Goal: Task Accomplishment & Management: Manage account settings

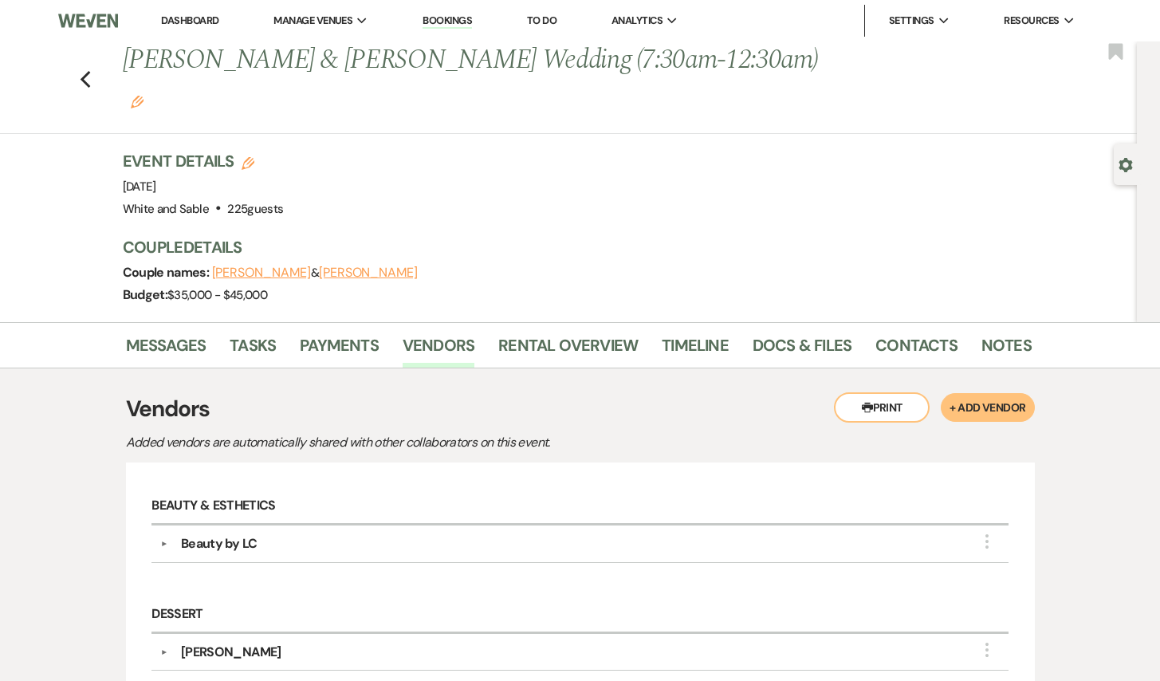
click at [100, 60] on div "Previous [PERSON_NAME] & [PERSON_NAME] Wedding (7:30am-12:30am) Edit Bookmark" at bounding box center [564, 87] width 1145 height 92
click at [85, 70] on icon "Previous" at bounding box center [86, 79] width 12 height 19
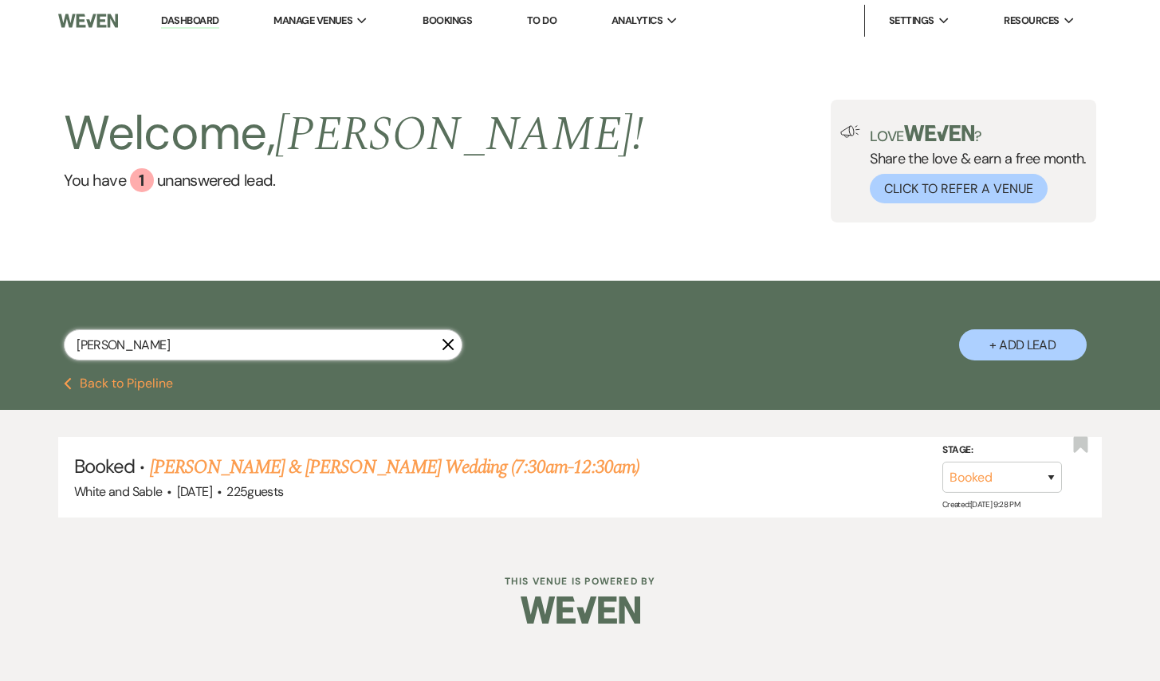
click at [453, 352] on input "[PERSON_NAME]" at bounding box center [263, 344] width 399 height 31
click at [449, 341] on icon "X" at bounding box center [448, 344] width 13 height 13
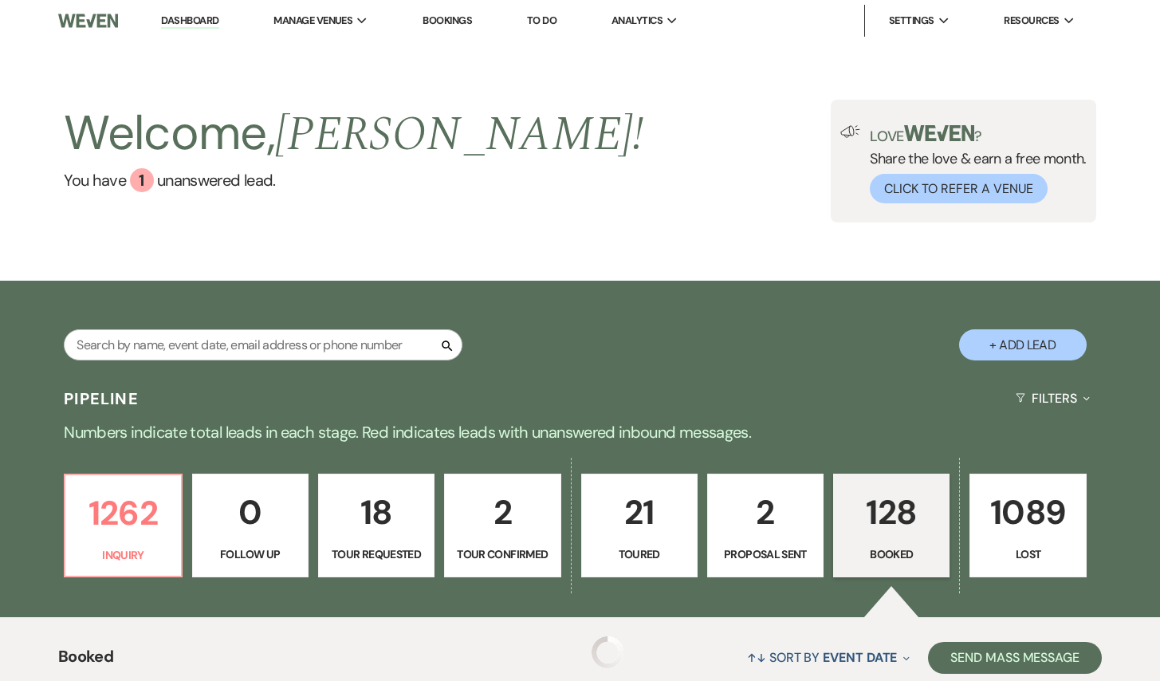
scroll to position [4, 0]
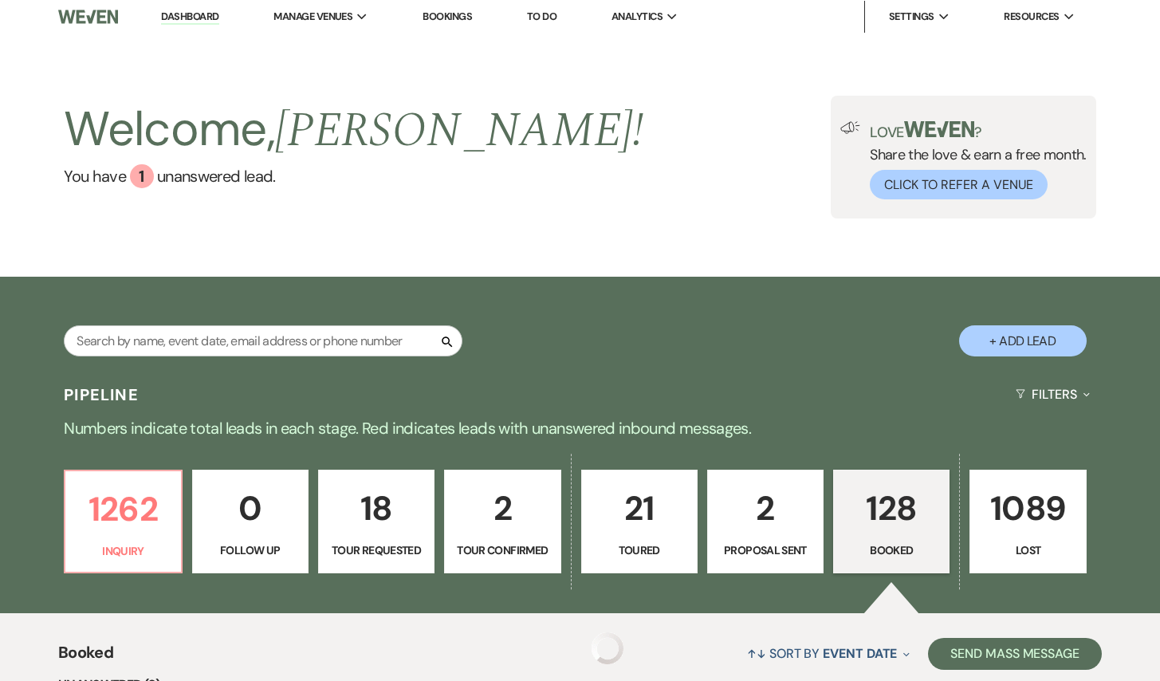
click at [352, 357] on div "Search" at bounding box center [263, 347] width 399 height 44
click at [349, 348] on input "text" at bounding box center [263, 340] width 399 height 31
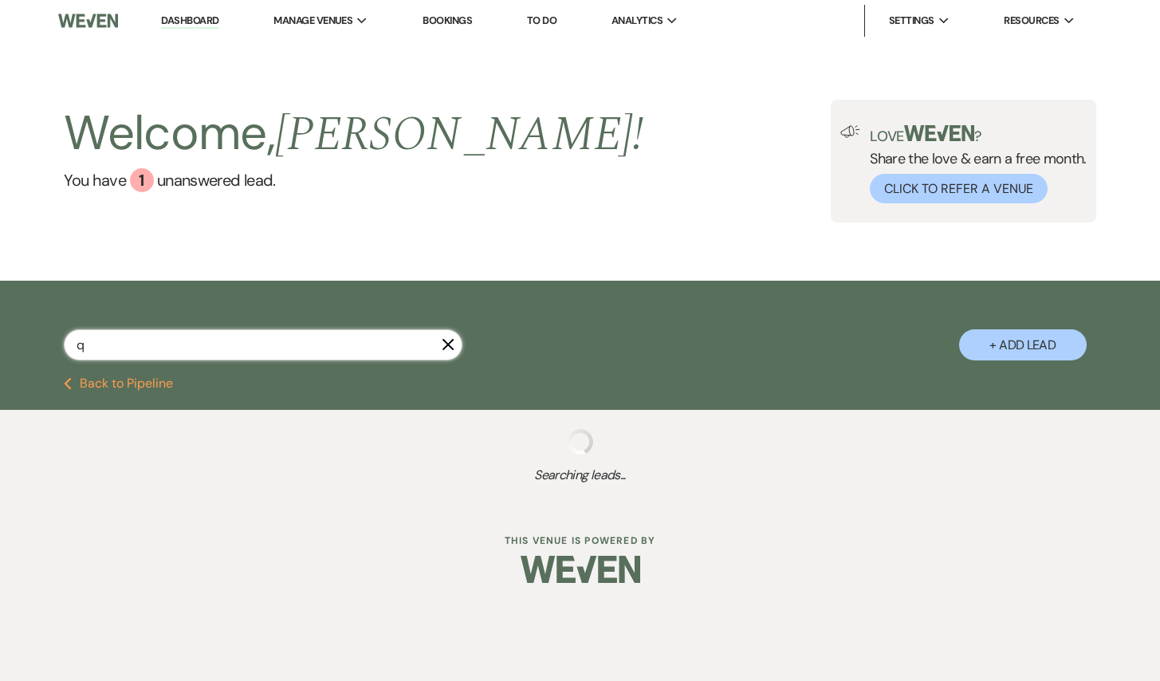
type input "qa"
select select "8"
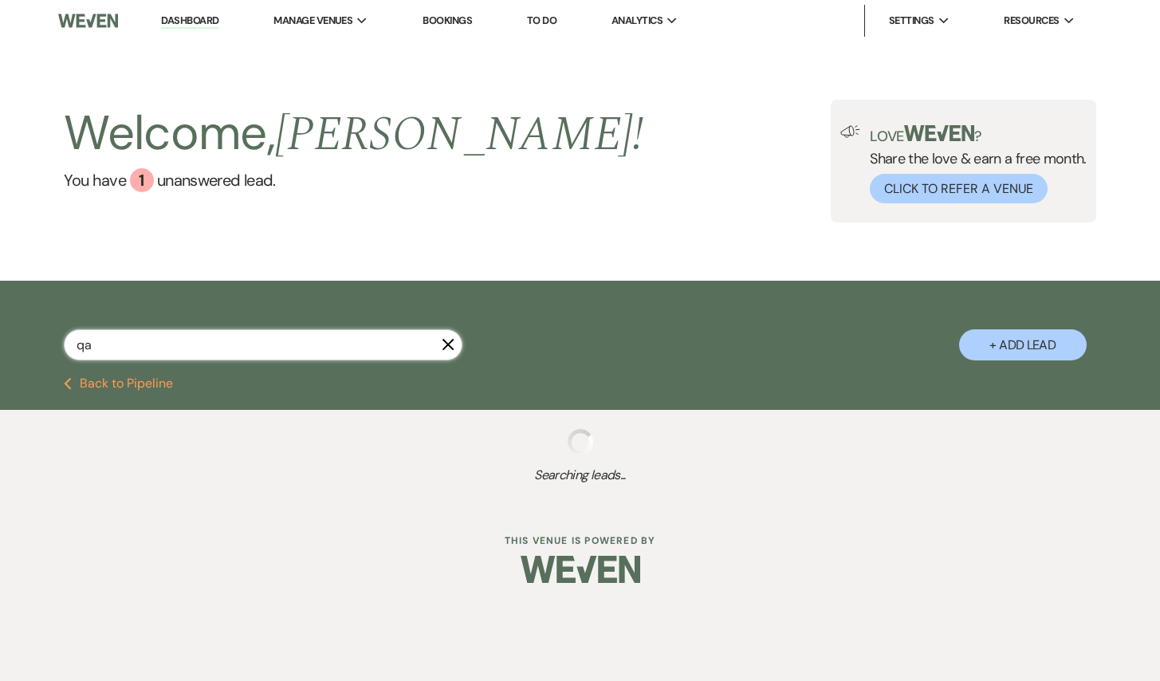
select select "10"
select select "8"
select select "10"
select select "8"
select select "2"
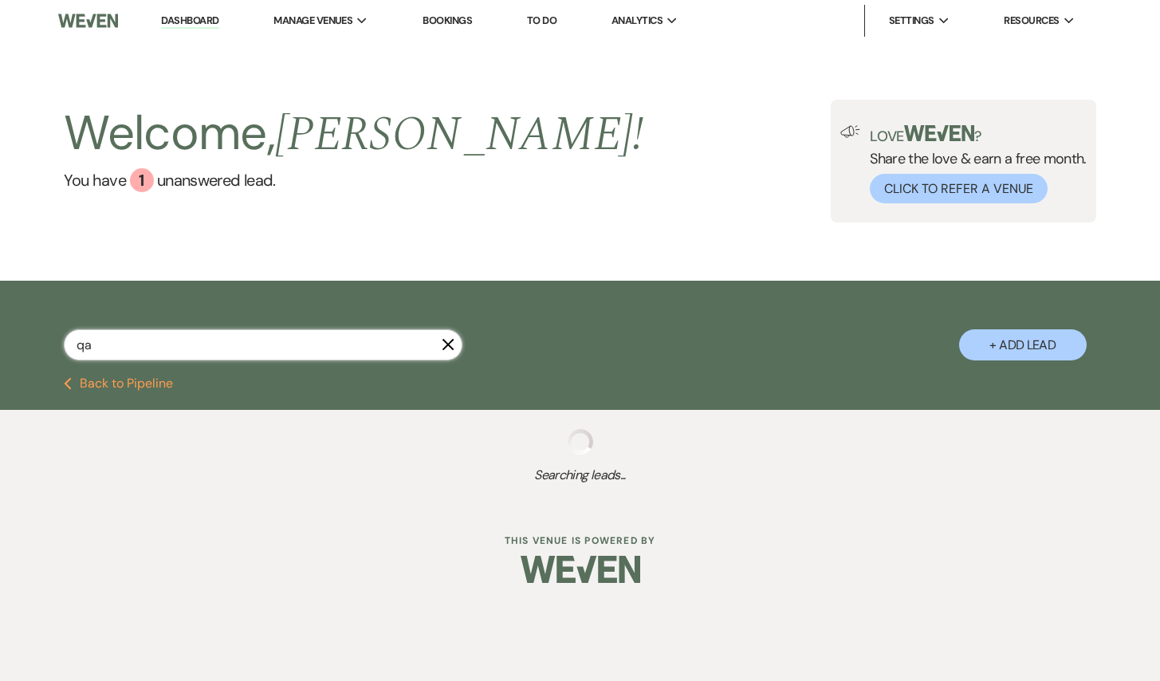
select select "8"
select select "5"
select select "8"
select select "5"
select select "8"
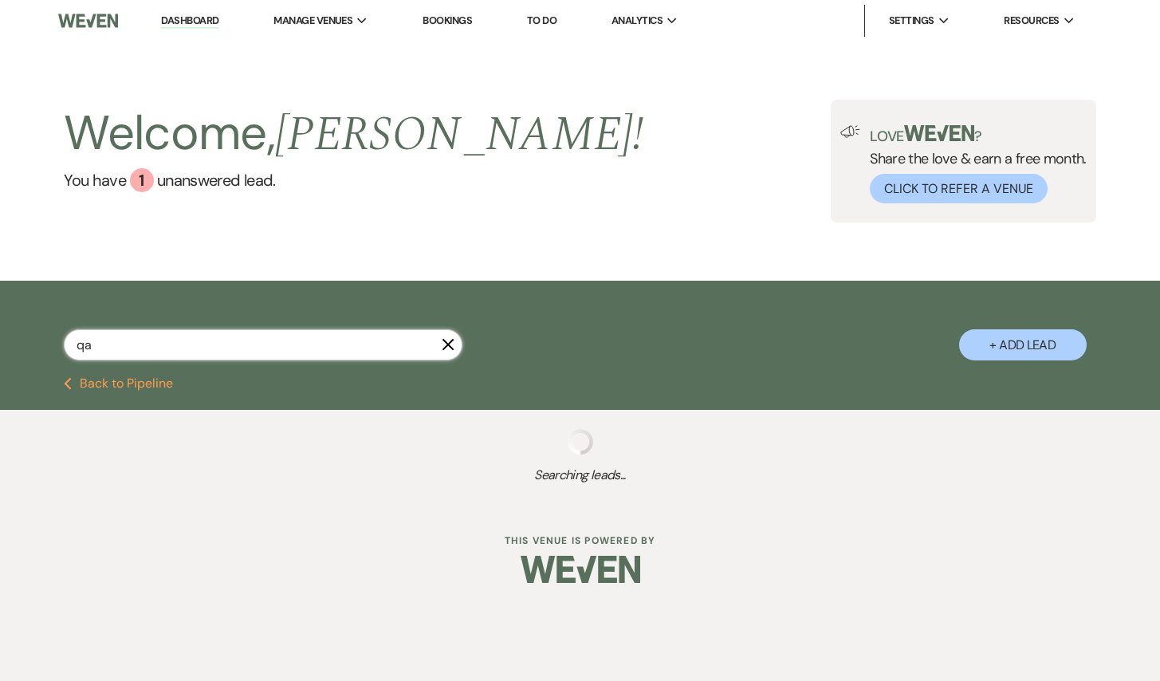
select select "4"
select select "8"
select select "5"
select select "8"
select select "11"
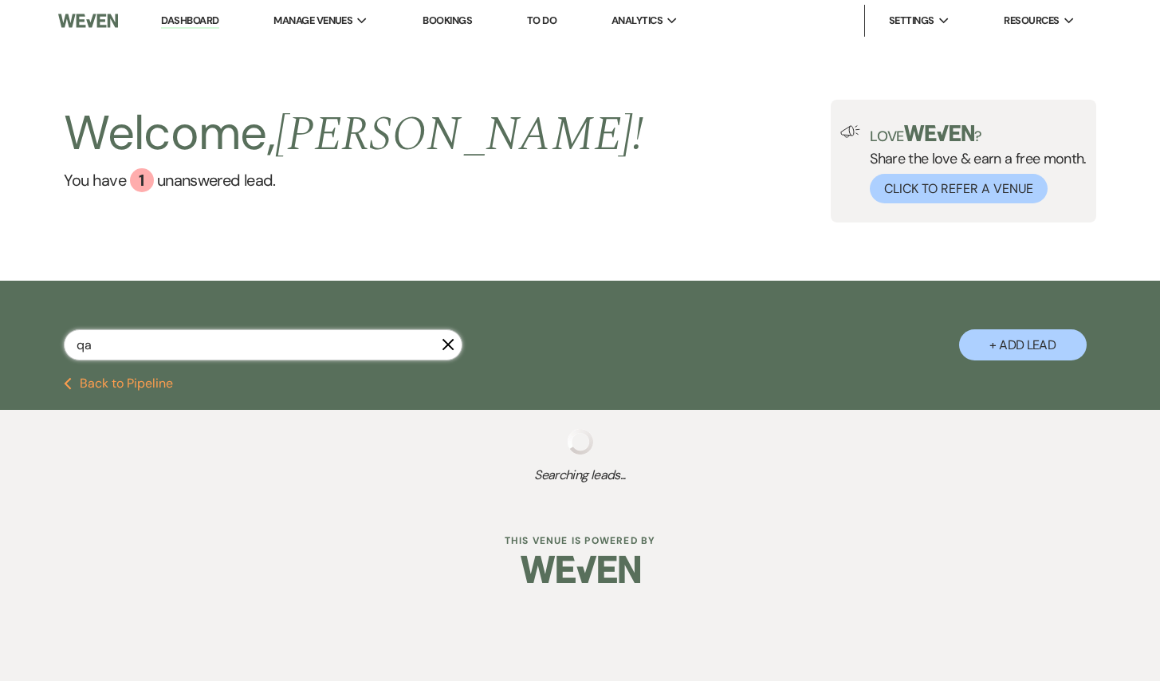
select select "8"
select select "4"
select select "8"
select select "4"
select select "8"
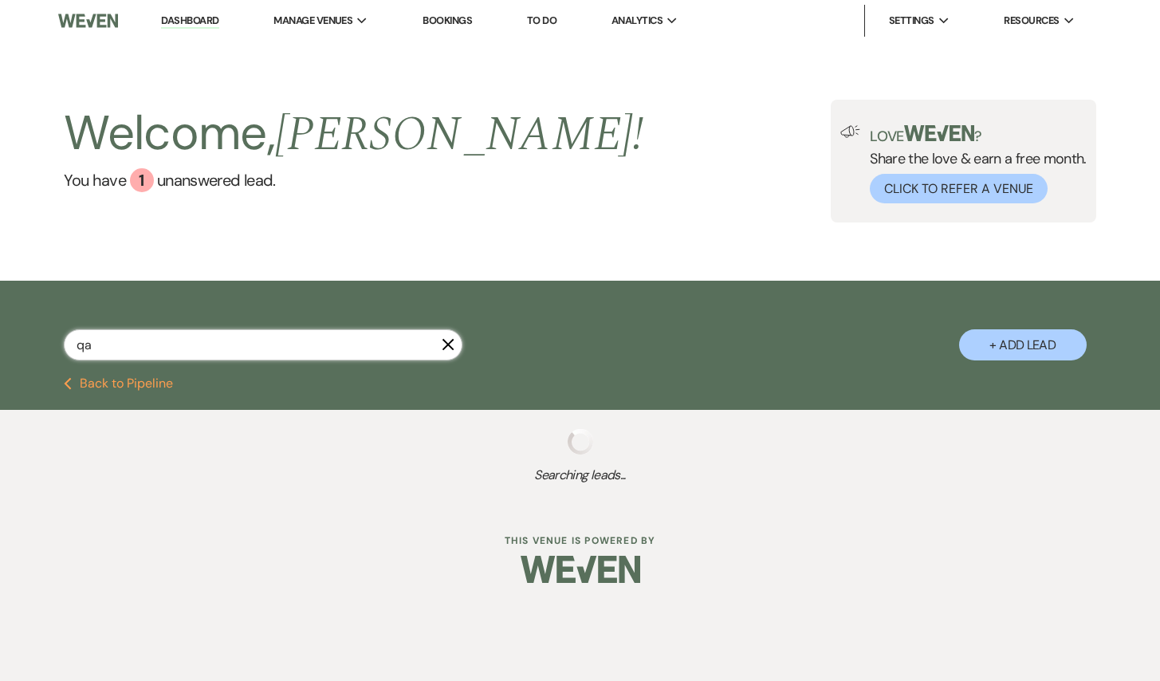
select select "5"
select select "8"
select select "1"
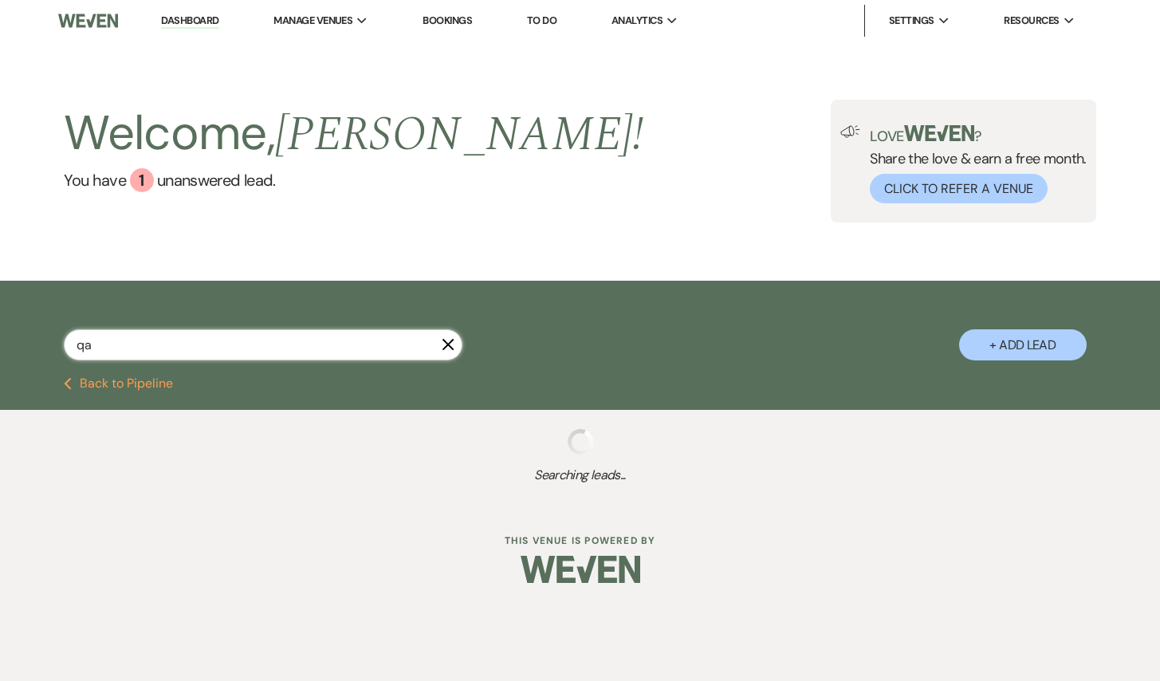
select select "8"
select select "6"
select select "8"
select select "5"
select select "8"
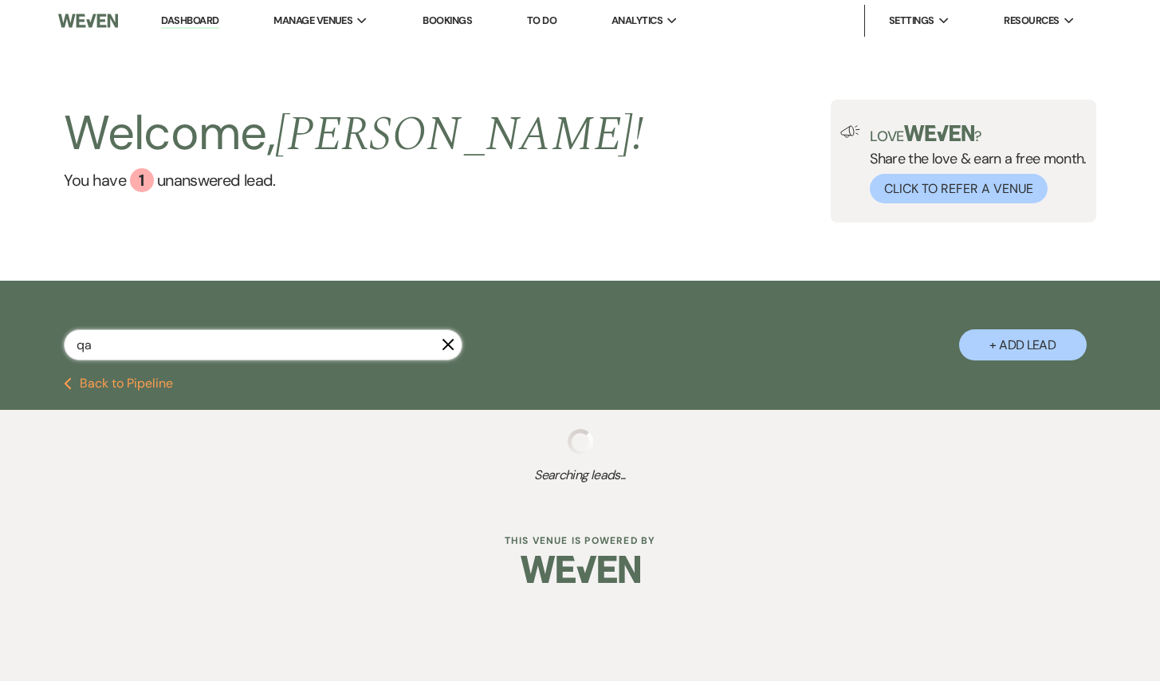
select select "2"
select select "8"
select select "2"
select select "8"
select select "2"
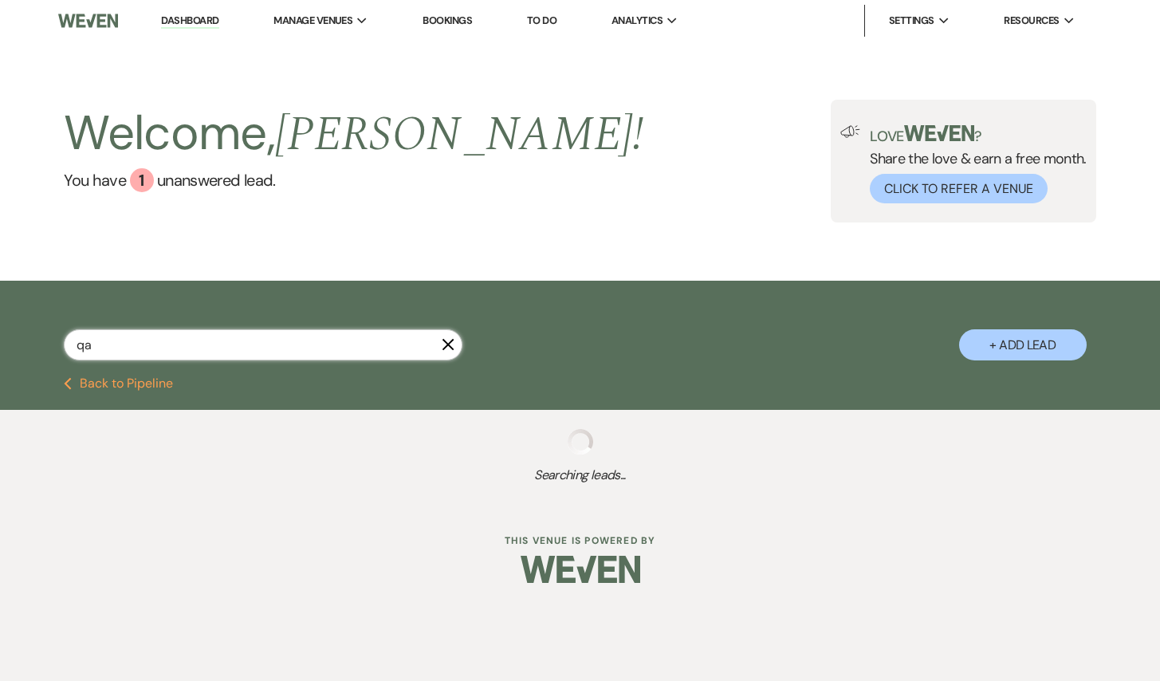
select select "8"
select select "2"
select select "8"
select select "10"
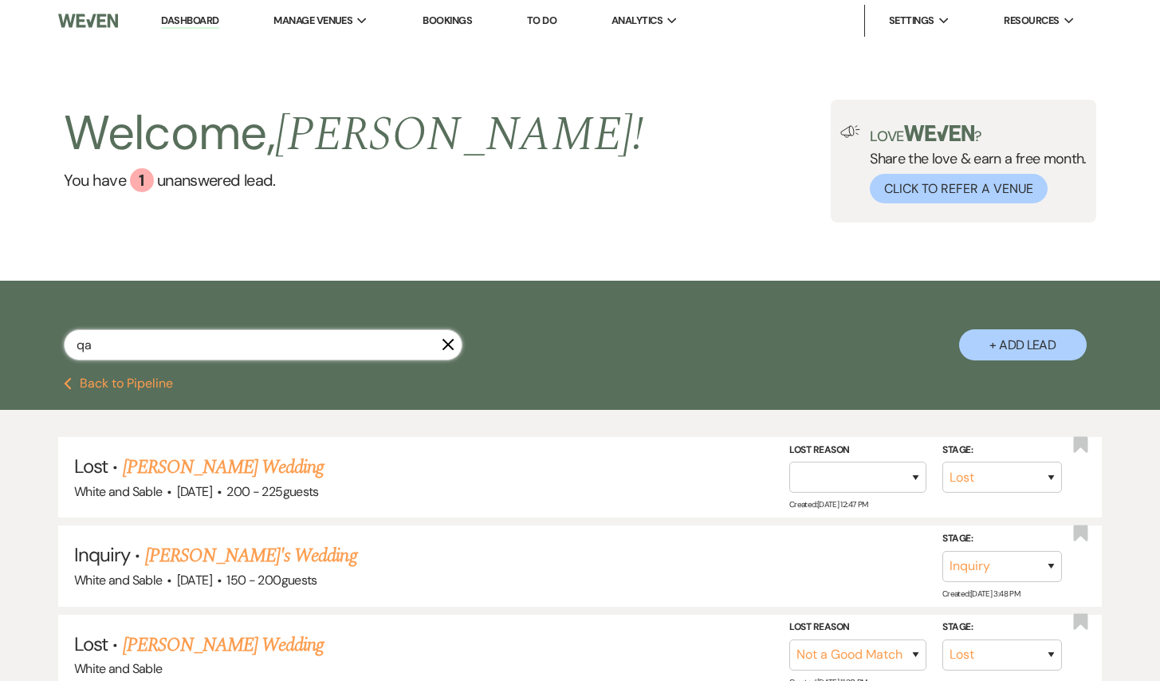
type input "q"
select select "8"
select select "10"
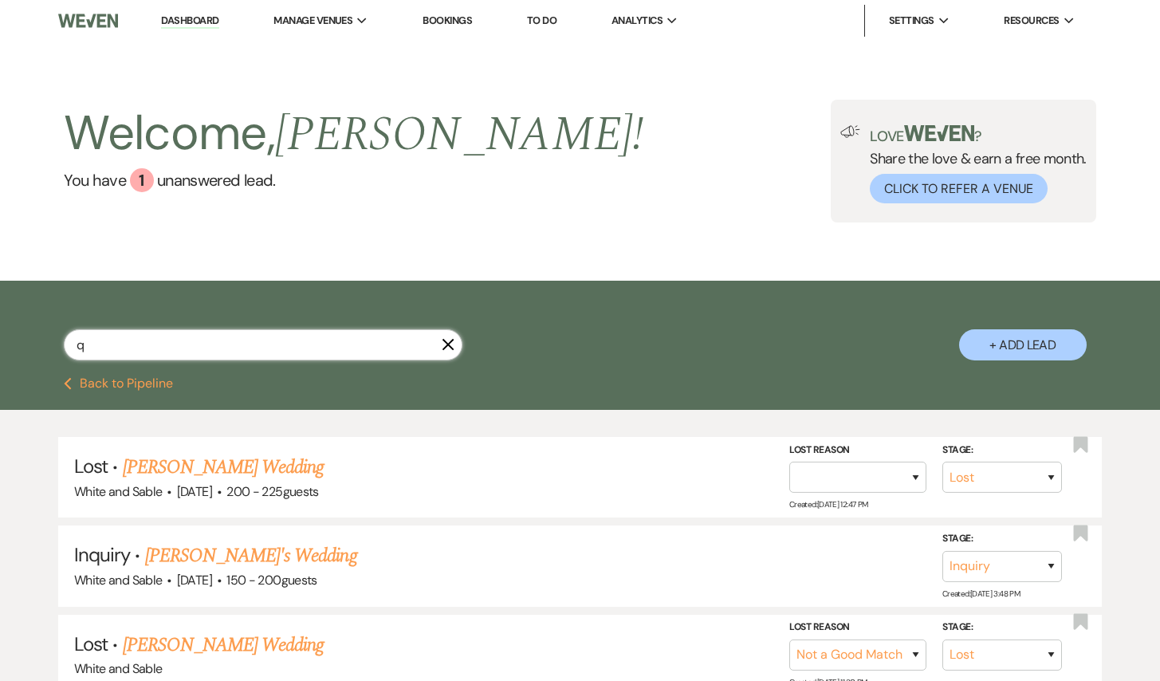
select select "8"
select select "2"
select select "8"
select select "5"
select select "8"
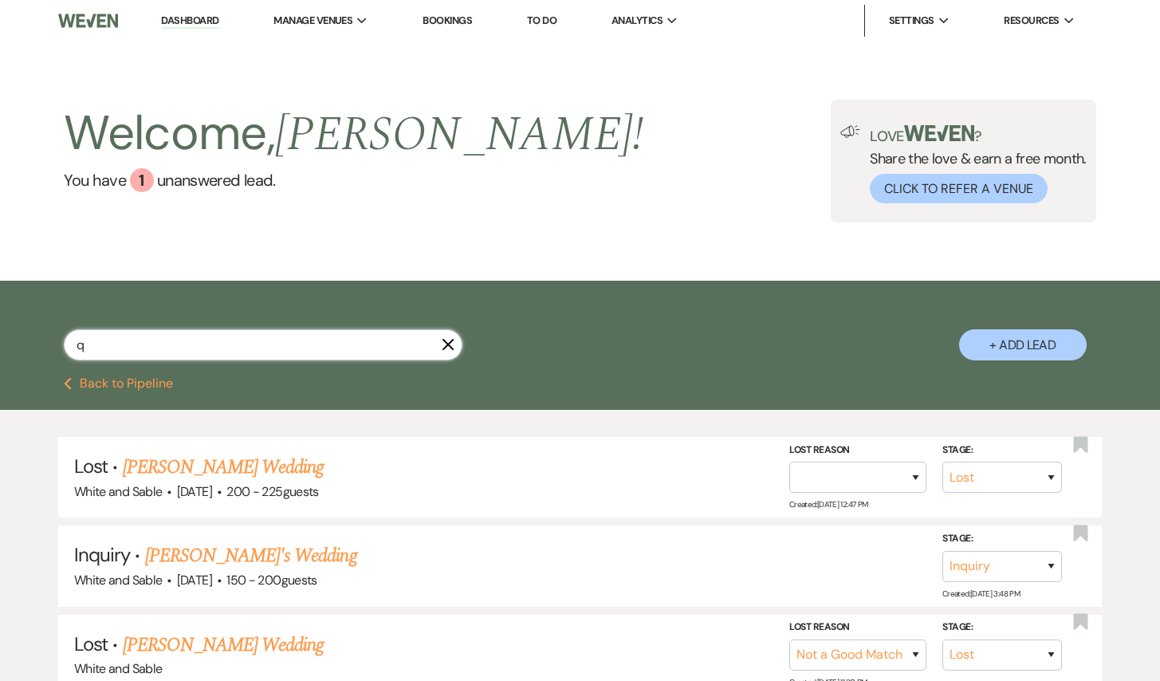
select select "5"
select select "8"
select select "4"
select select "8"
select select "5"
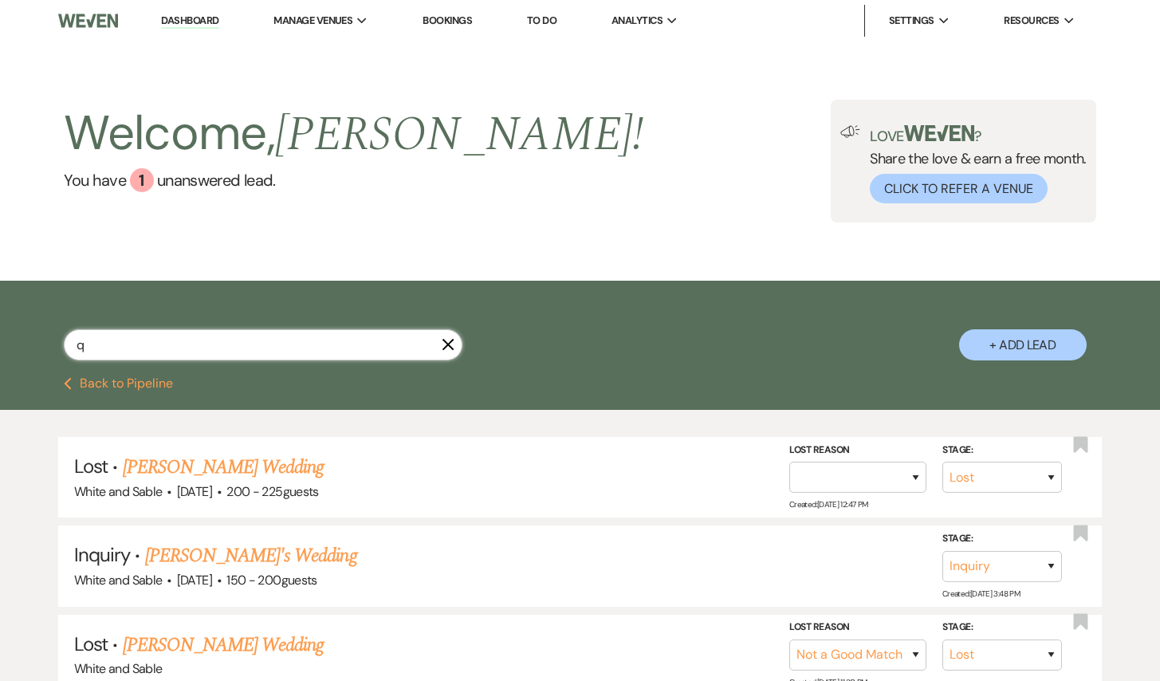
select select "8"
select select "11"
select select "8"
select select "4"
select select "8"
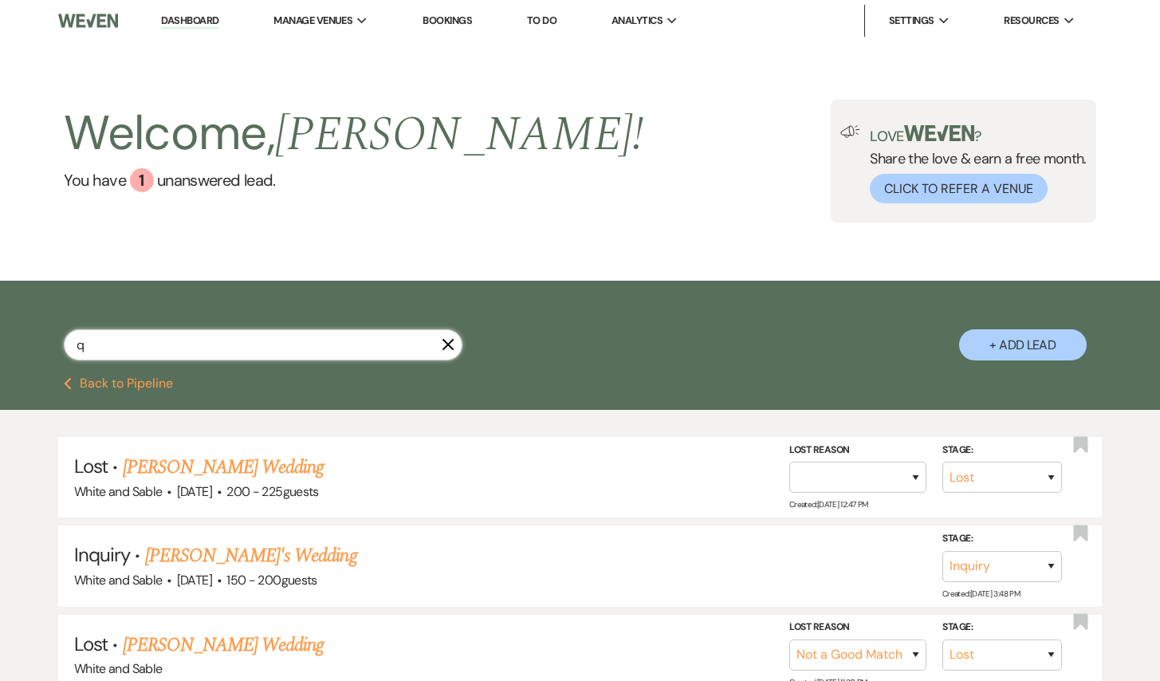
select select "4"
select select "8"
select select "5"
select select "8"
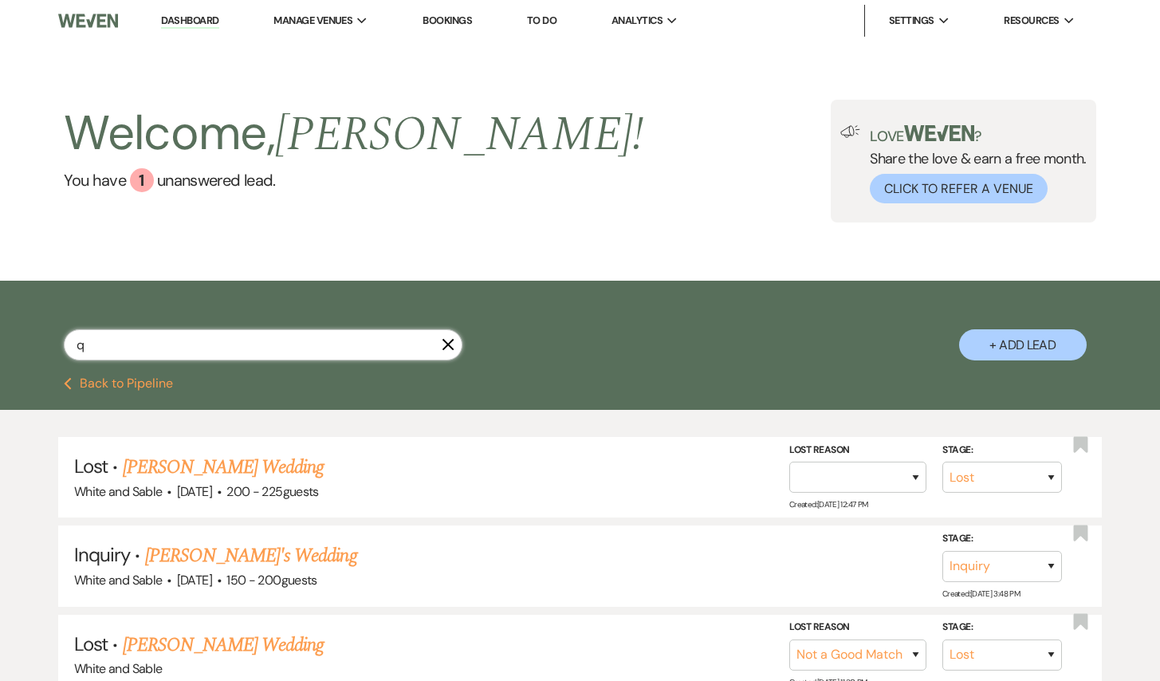
select select "8"
select select "1"
select select "8"
select select "6"
select select "8"
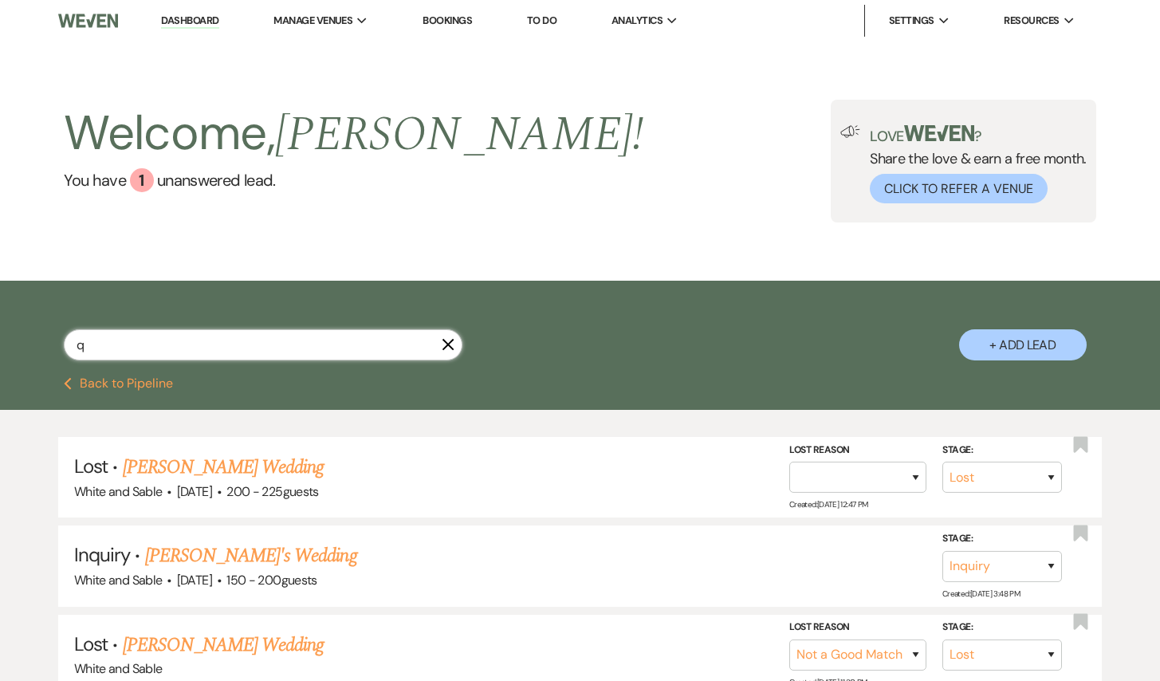
select select "5"
select select "8"
select select "2"
select select "8"
select select "2"
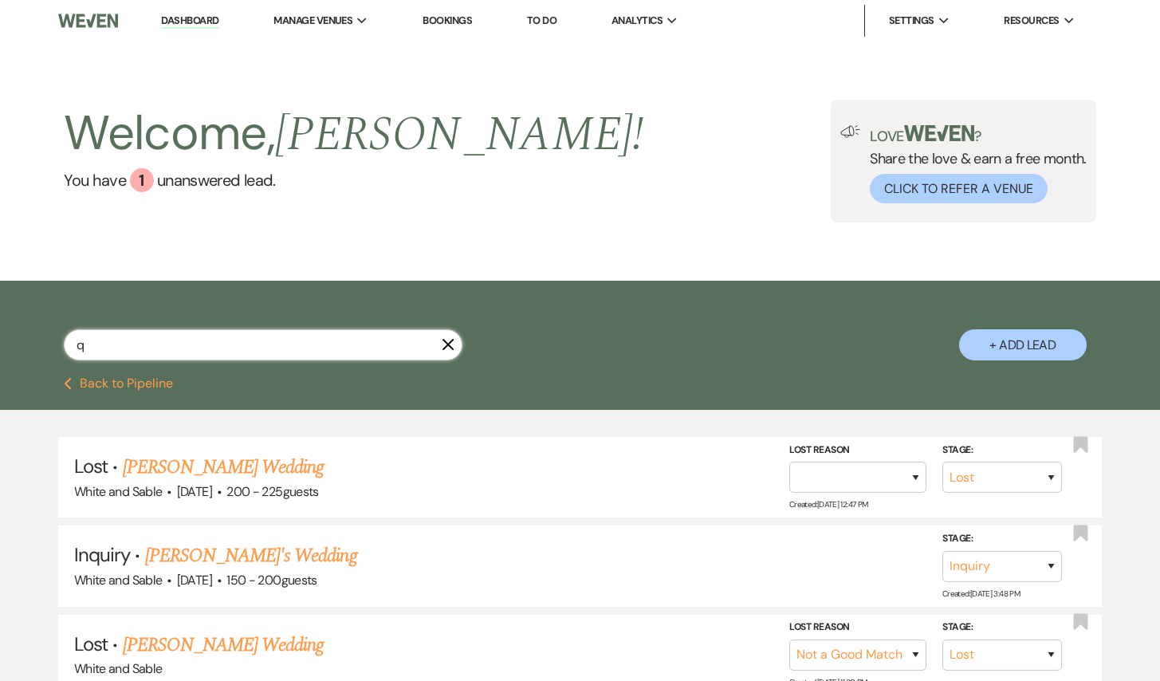
select select "8"
select select "2"
select select "8"
select select "2"
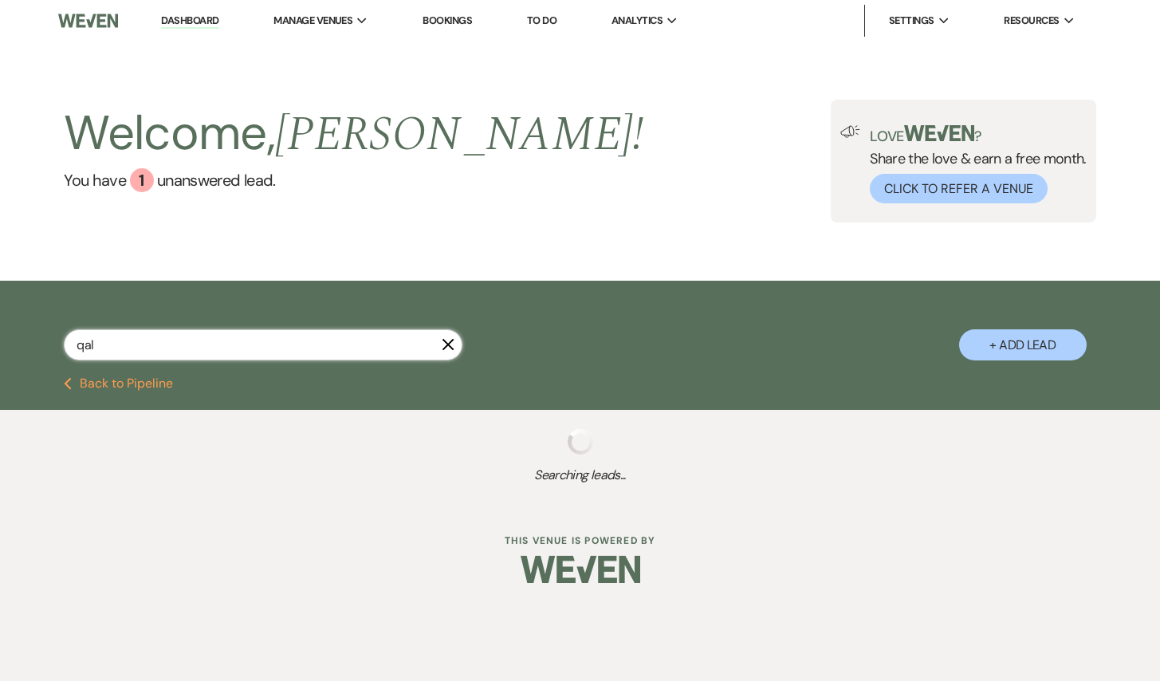
type input "qali"
select select "8"
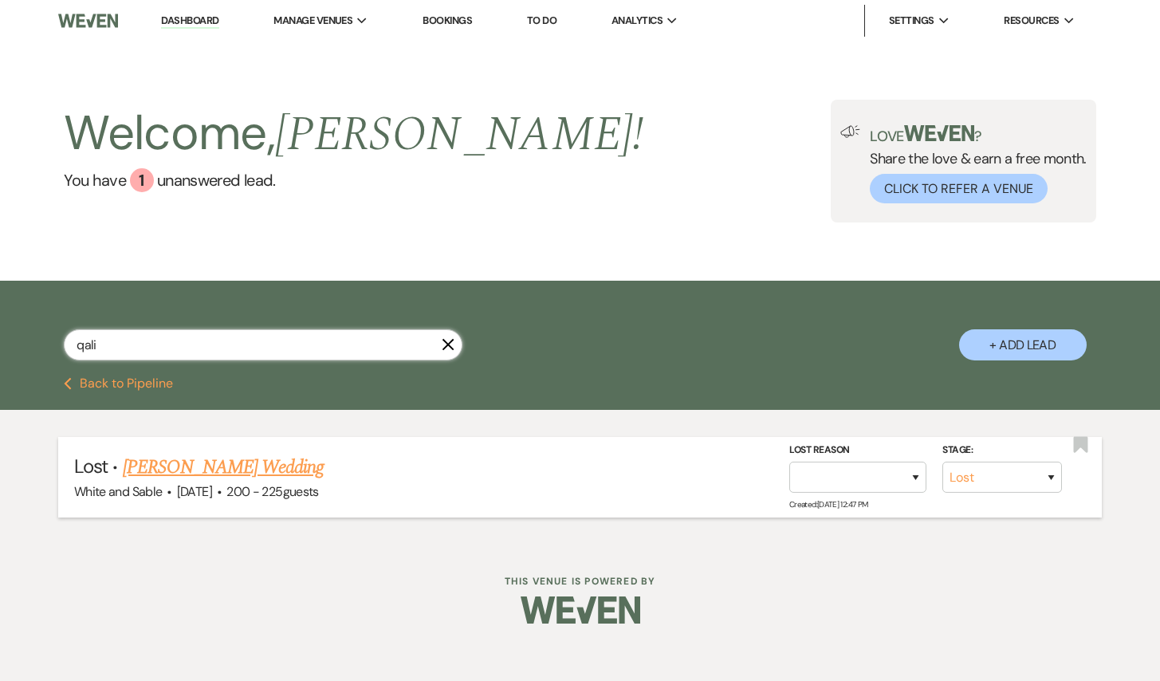
type input "qali"
click at [202, 478] on link "[PERSON_NAME] Wedding" at bounding box center [224, 467] width 202 height 29
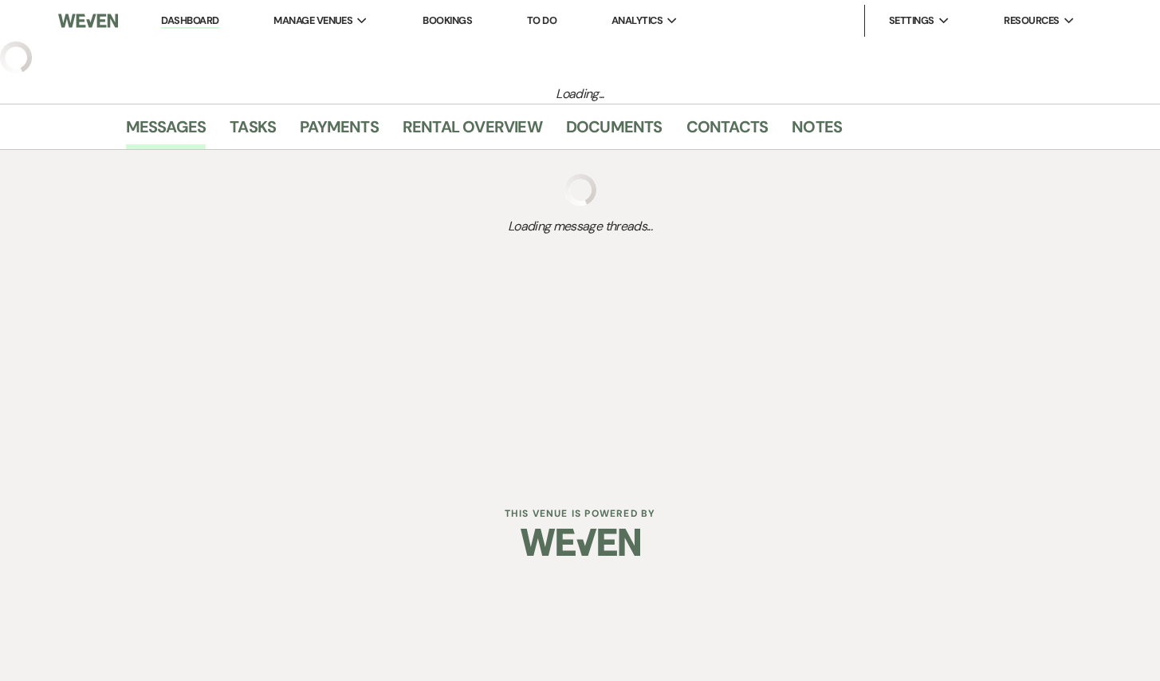
select select "8"
select select "5"
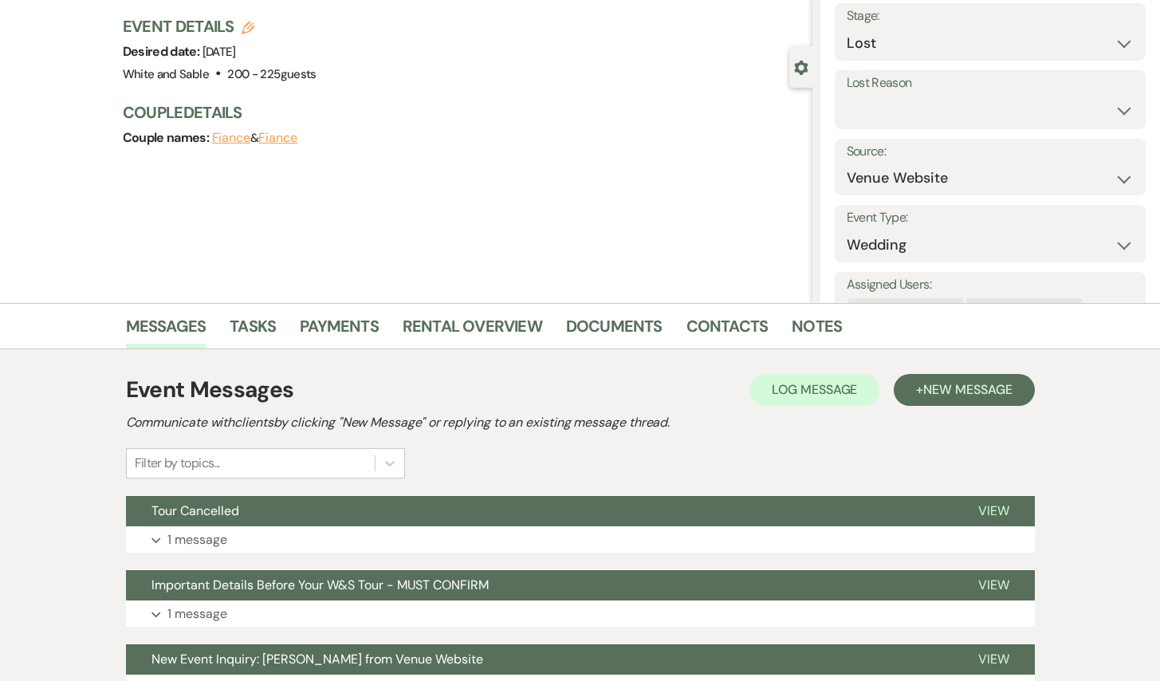
scroll to position [201, 0]
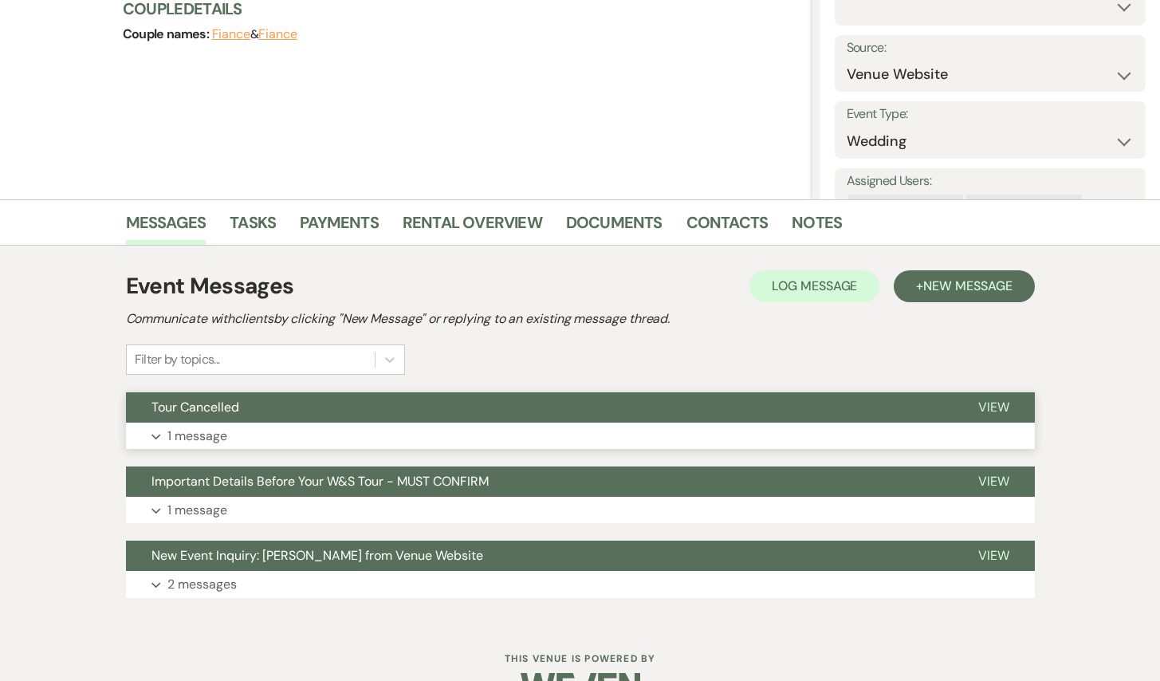
click at [534, 404] on button "Tour Cancelled" at bounding box center [539, 407] width 827 height 30
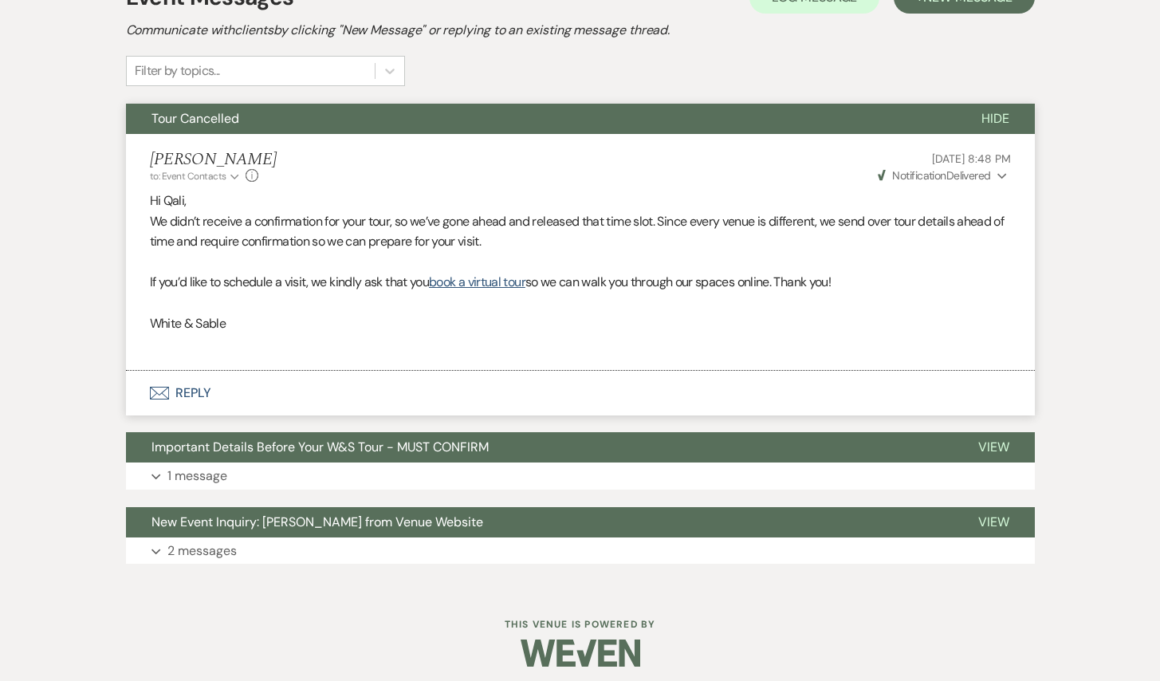
scroll to position [491, 0]
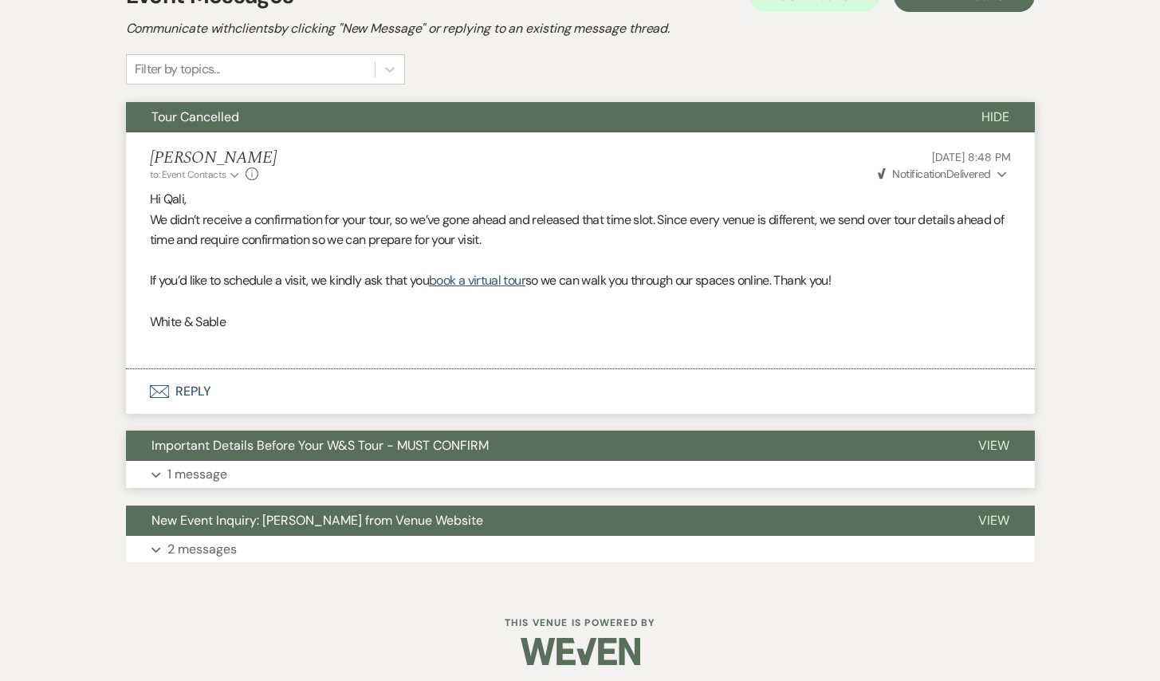
click at [414, 451] on span "Important Details Before Your W&S Tour - MUST CONFIRM" at bounding box center [319, 445] width 337 height 17
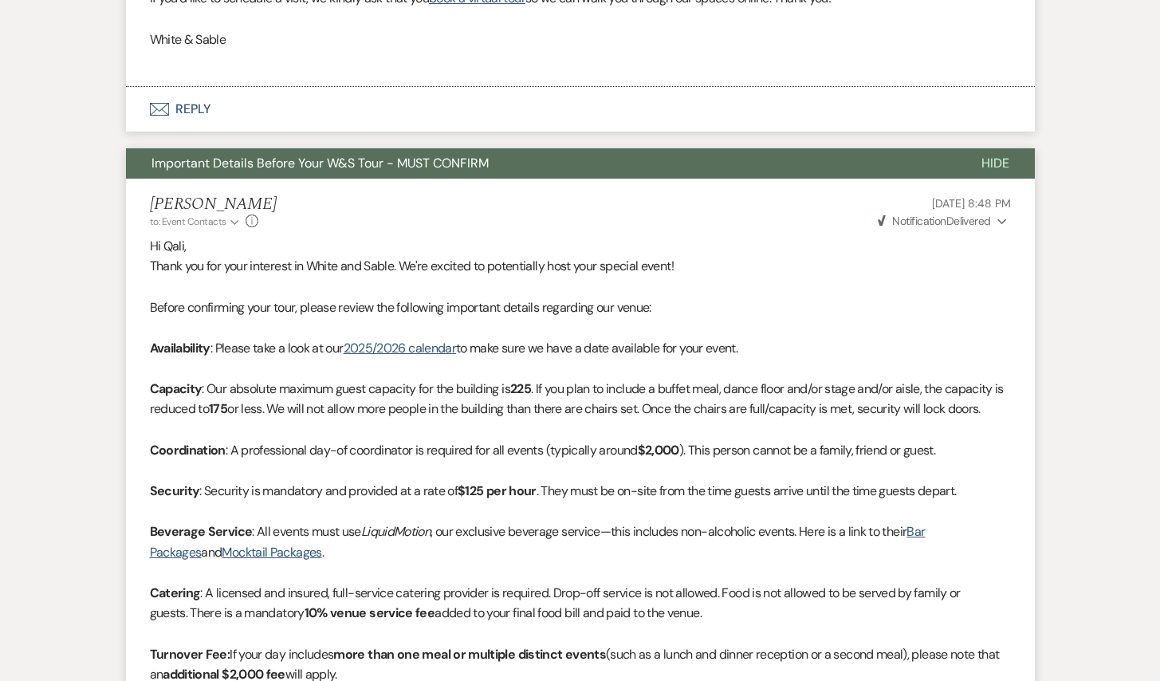
scroll to position [764, 0]
